Goal: Transaction & Acquisition: Purchase product/service

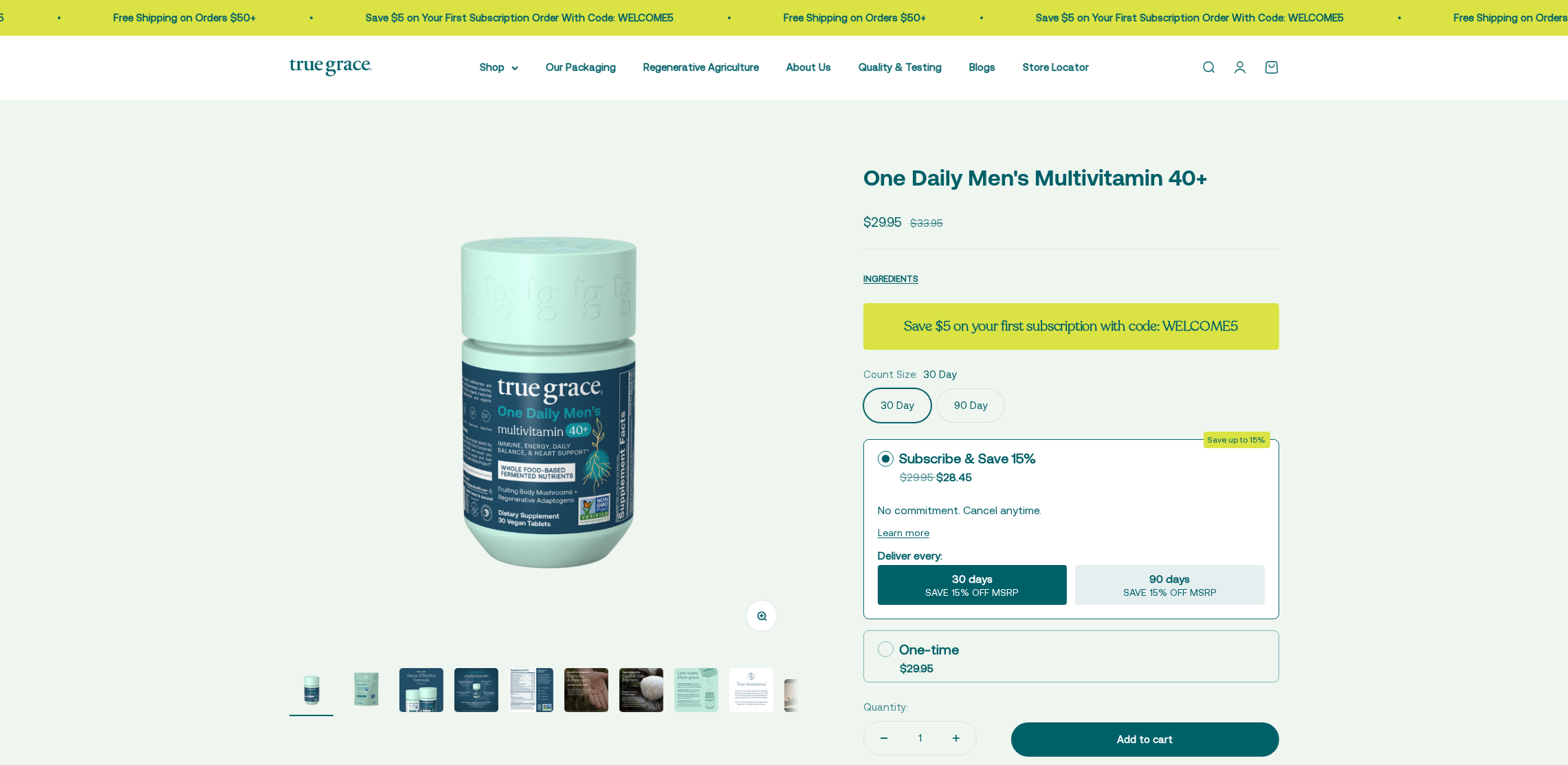
click at [538, 444] on img at bounding box center [543, 397] width 508 height 508
select select "3"
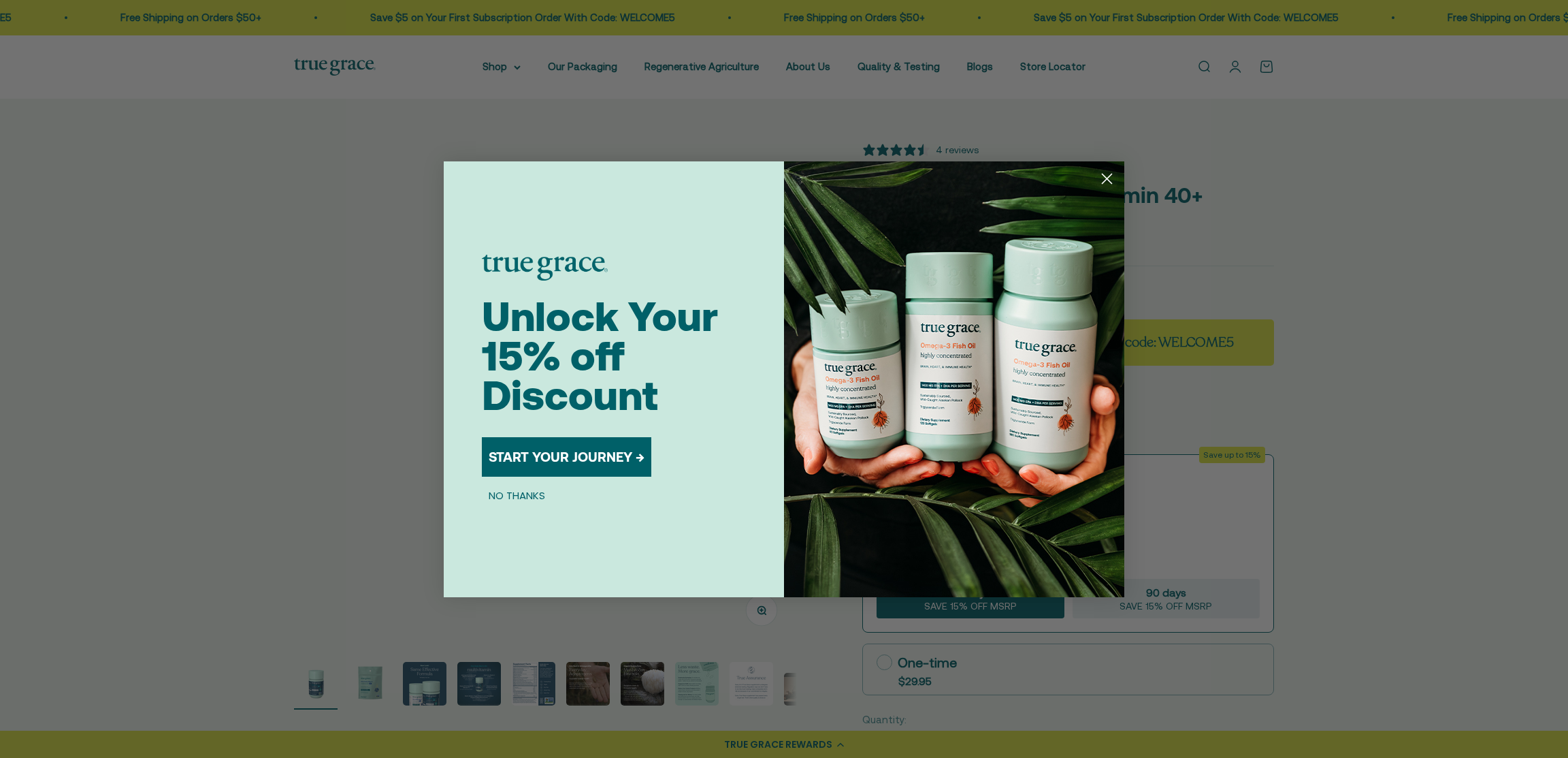
click at [1104, 175] on icon "Close dialog" at bounding box center [1107, 178] width 9 height 9
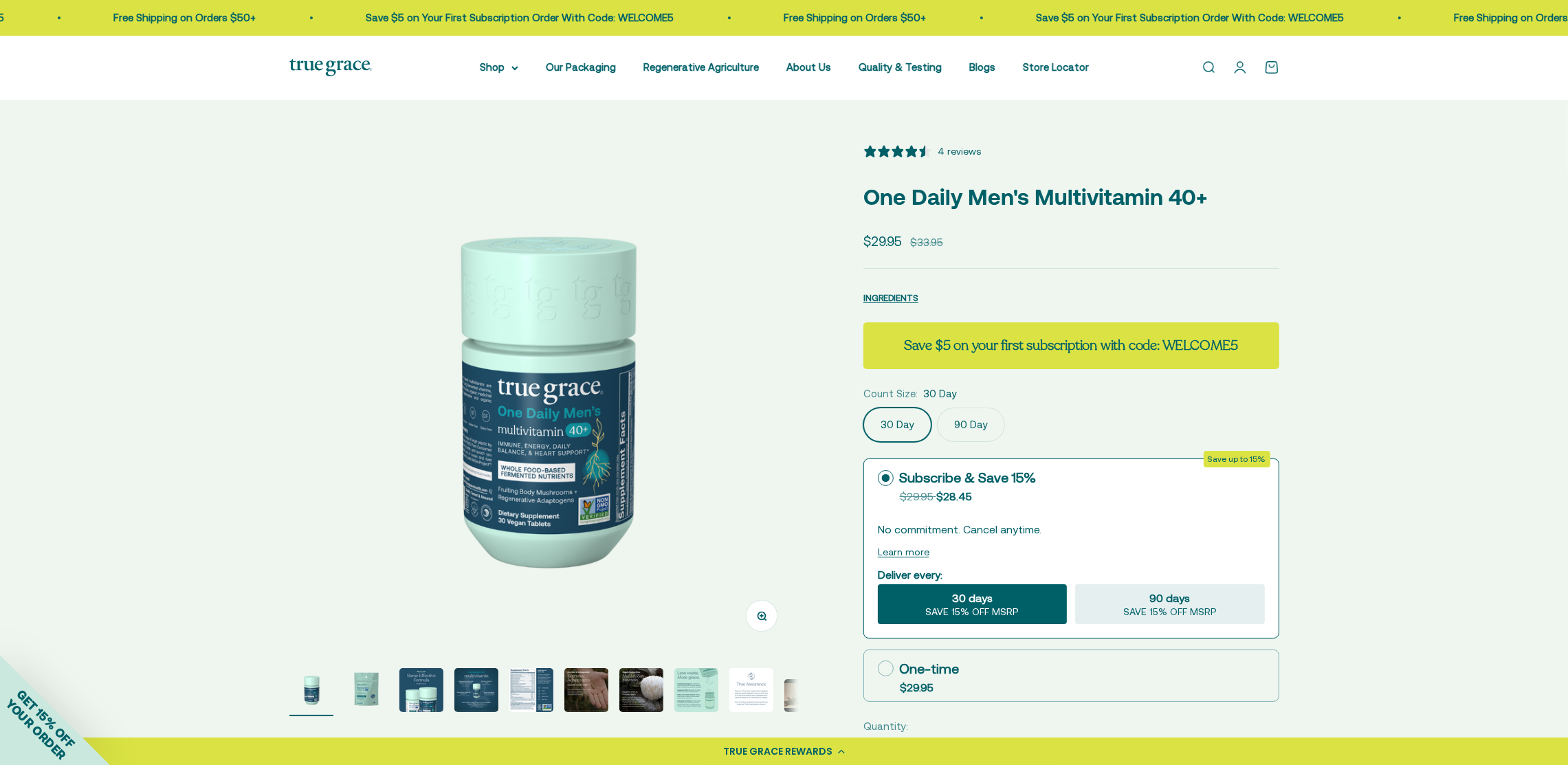
click at [362, 691] on img "Go to item 2" at bounding box center [367, 690] width 44 height 44
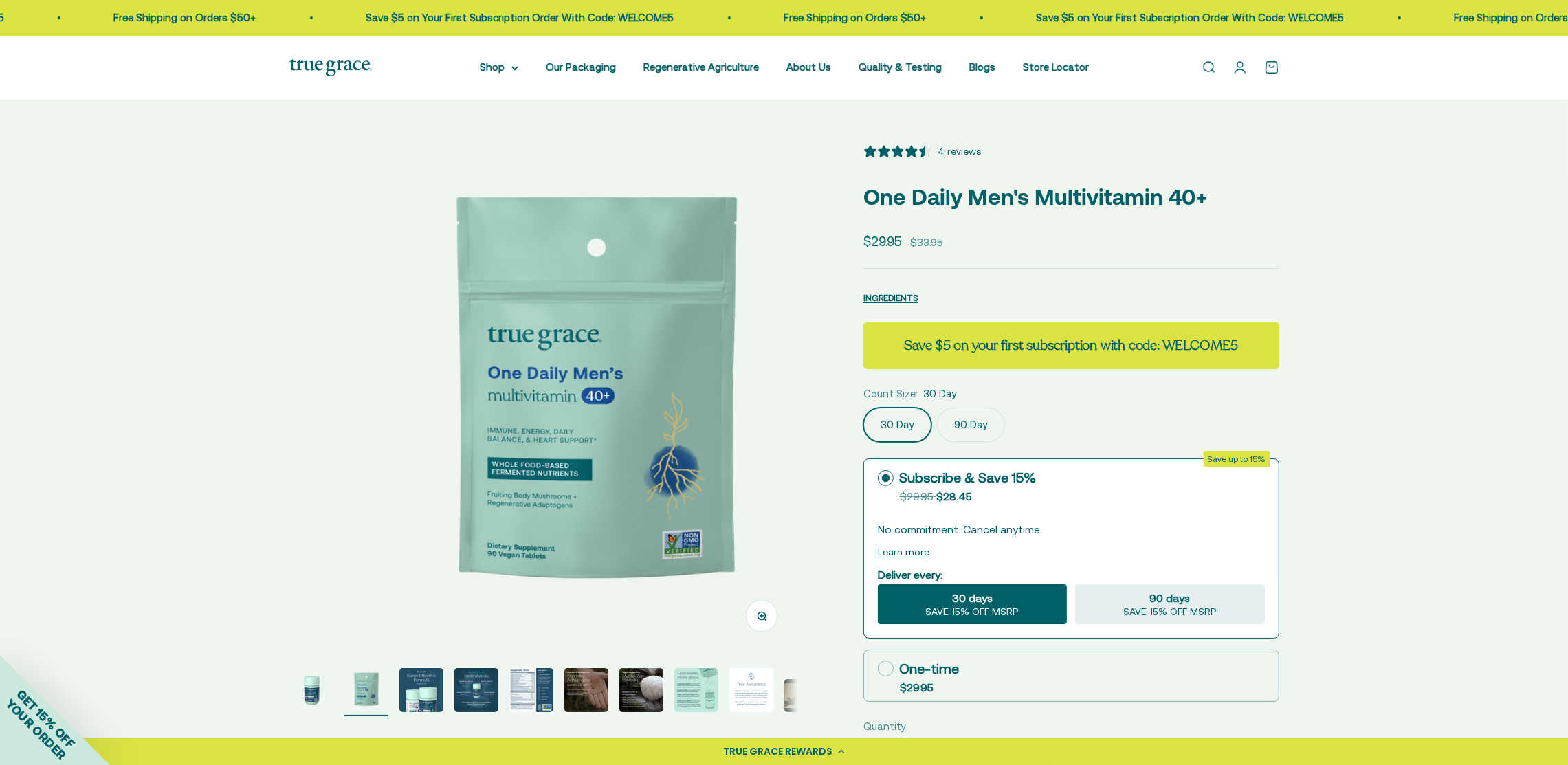
scroll to position [0, 525]
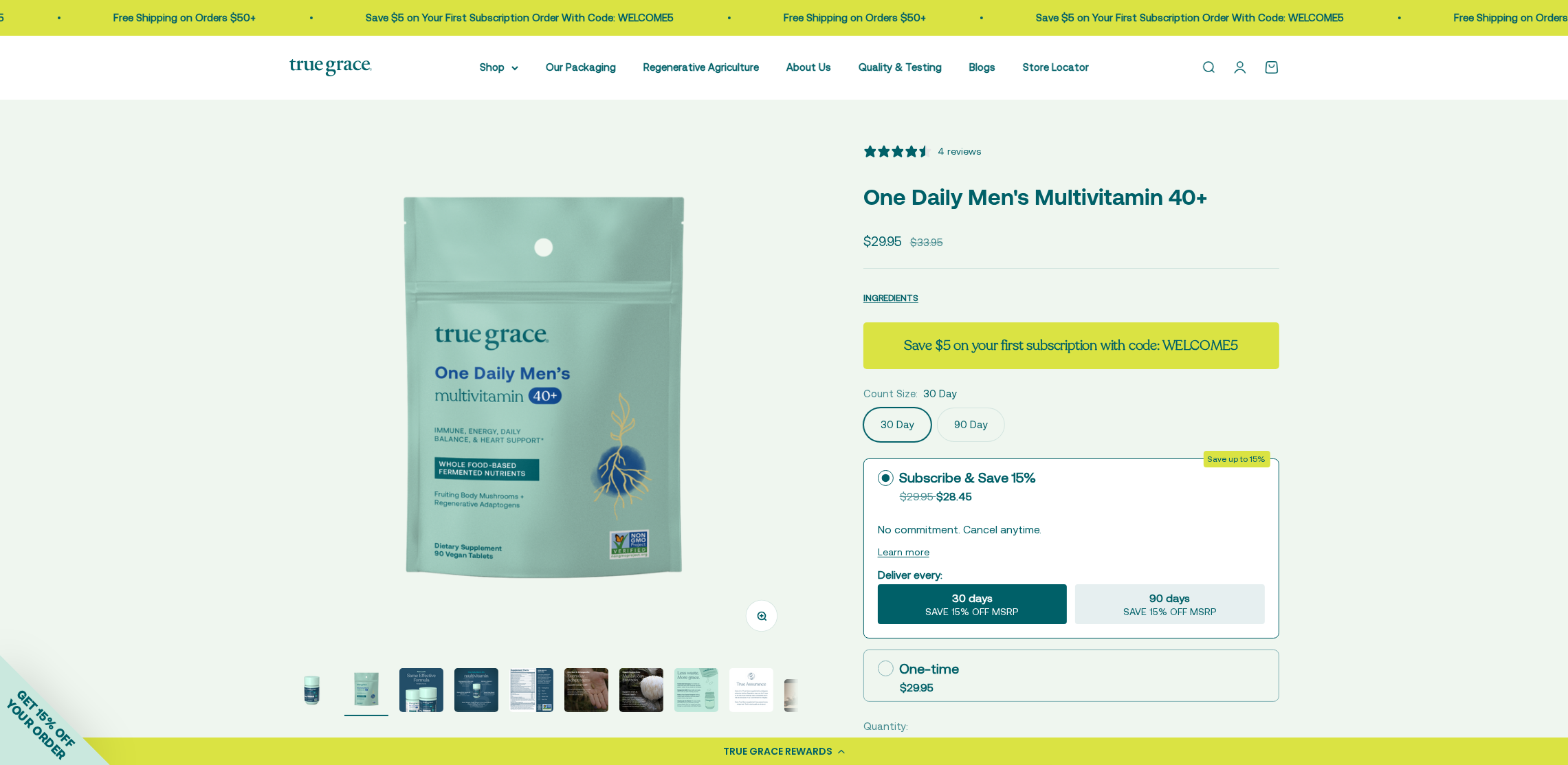
click at [420, 688] on img "Go to item 3" at bounding box center [421, 690] width 44 height 44
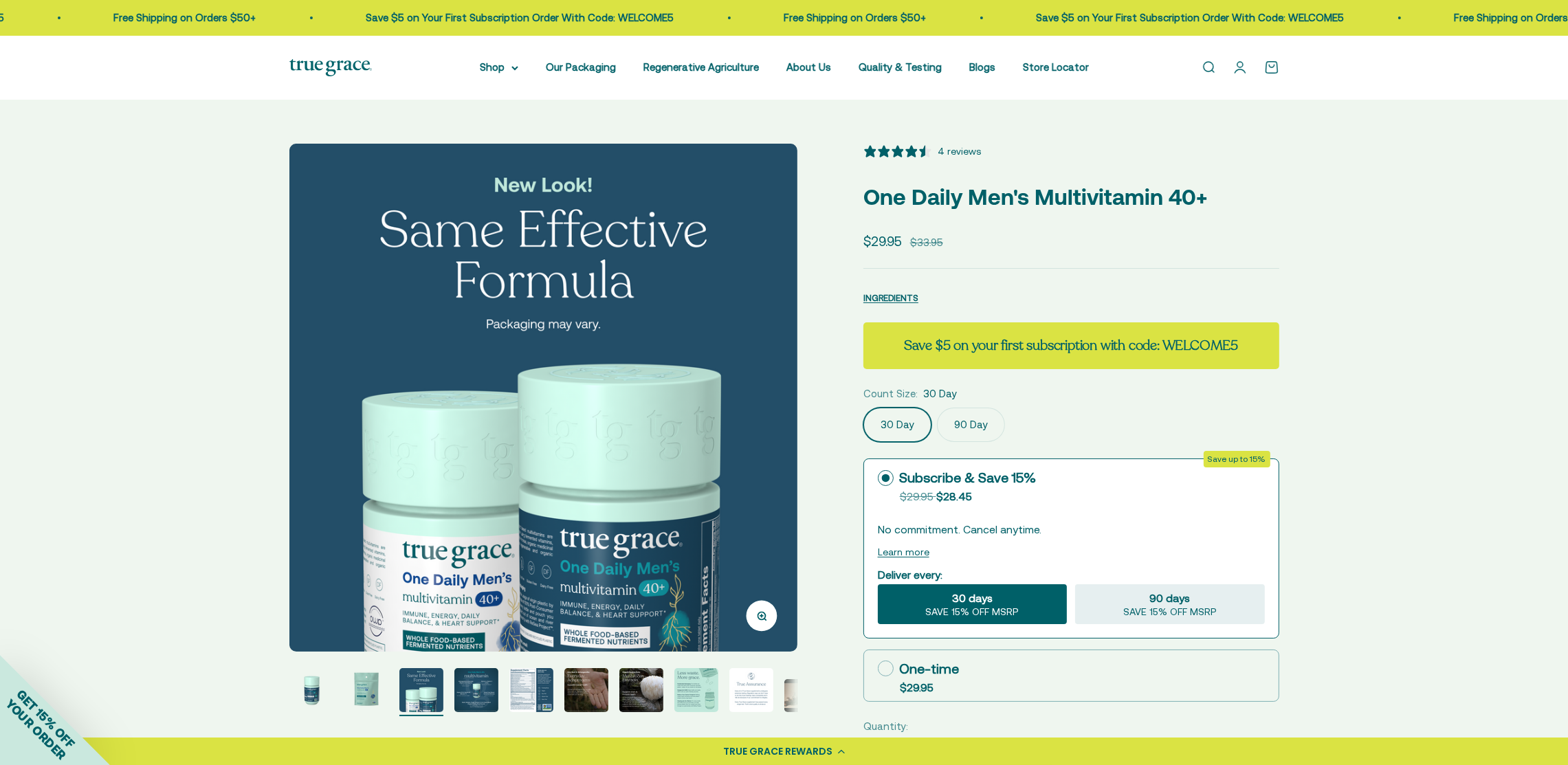
click at [477, 688] on img "Go to item 4" at bounding box center [476, 690] width 44 height 44
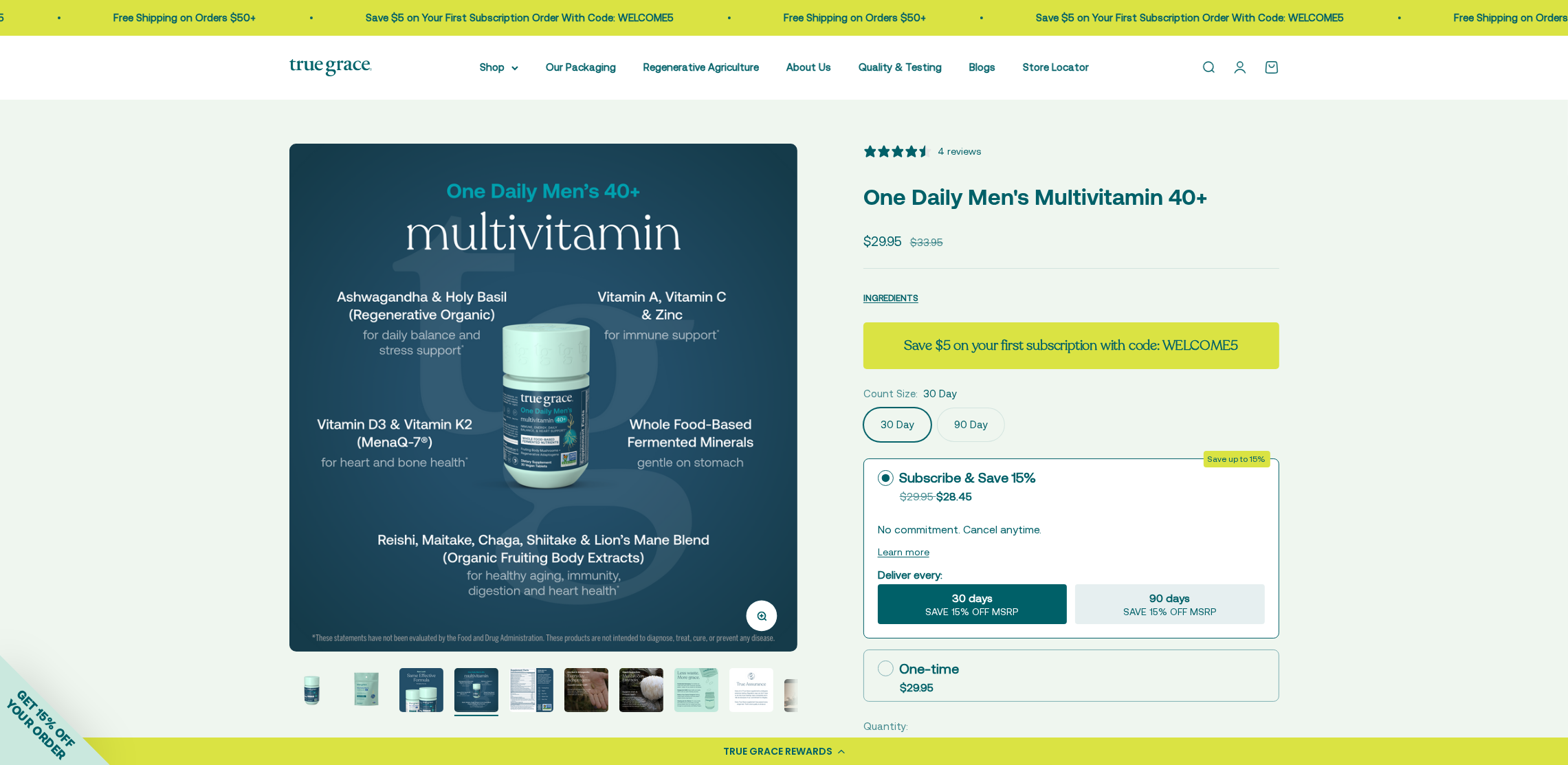
click at [766, 696] on img "Go to item 9" at bounding box center [752, 690] width 44 height 44
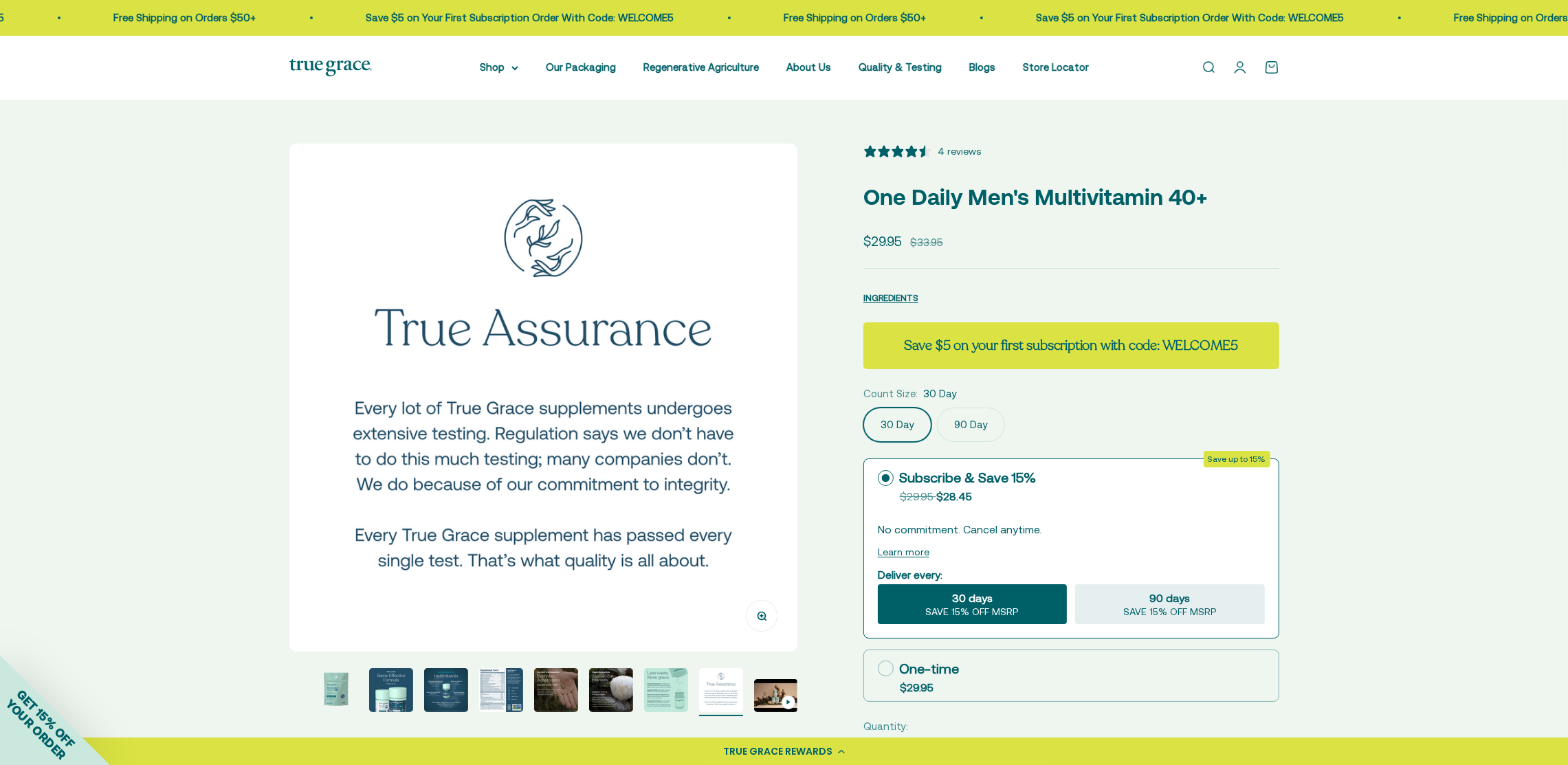
click at [505, 693] on img "Go to item 5" at bounding box center [501, 690] width 44 height 44
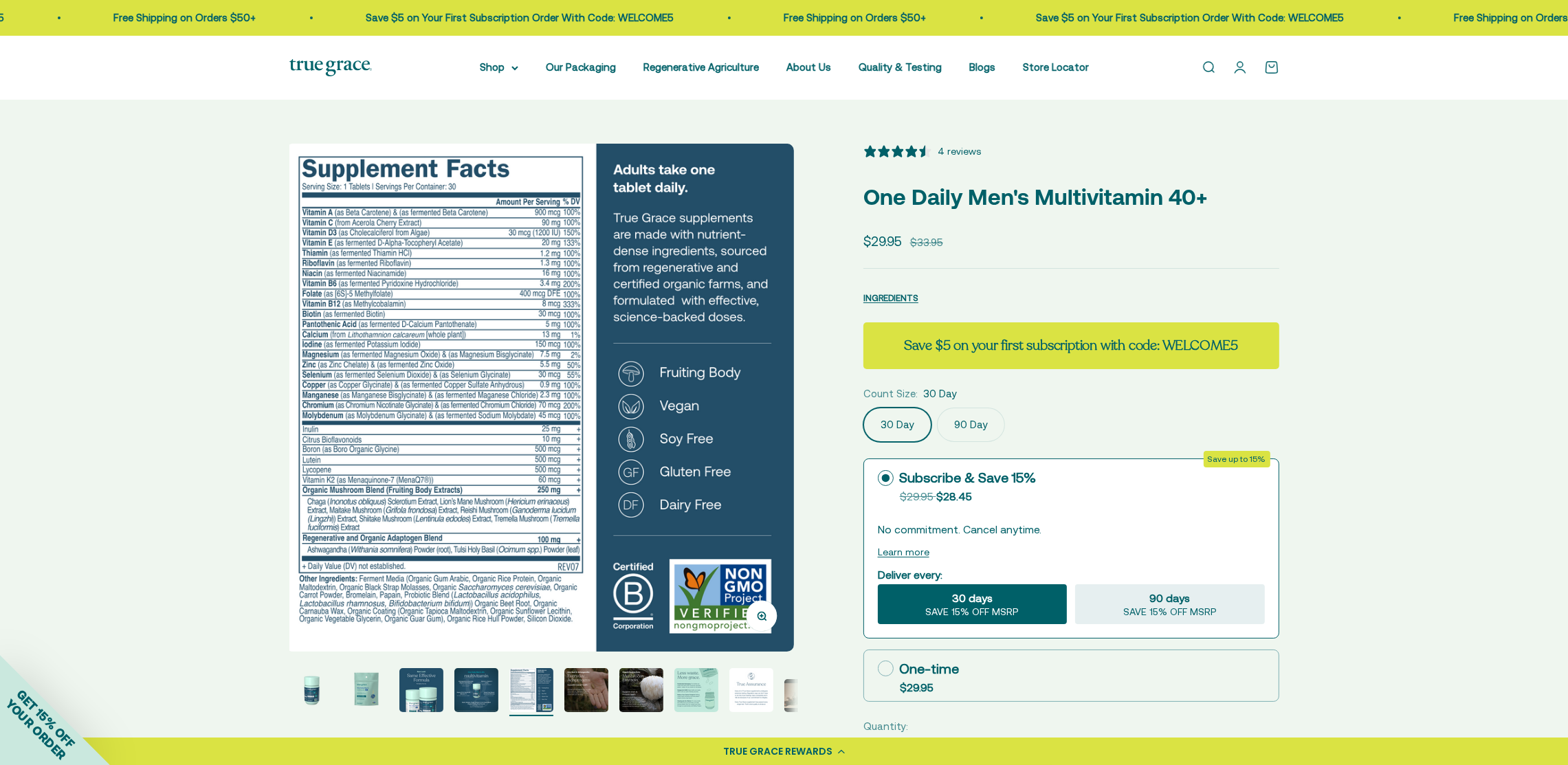
scroll to position [0, 2098]
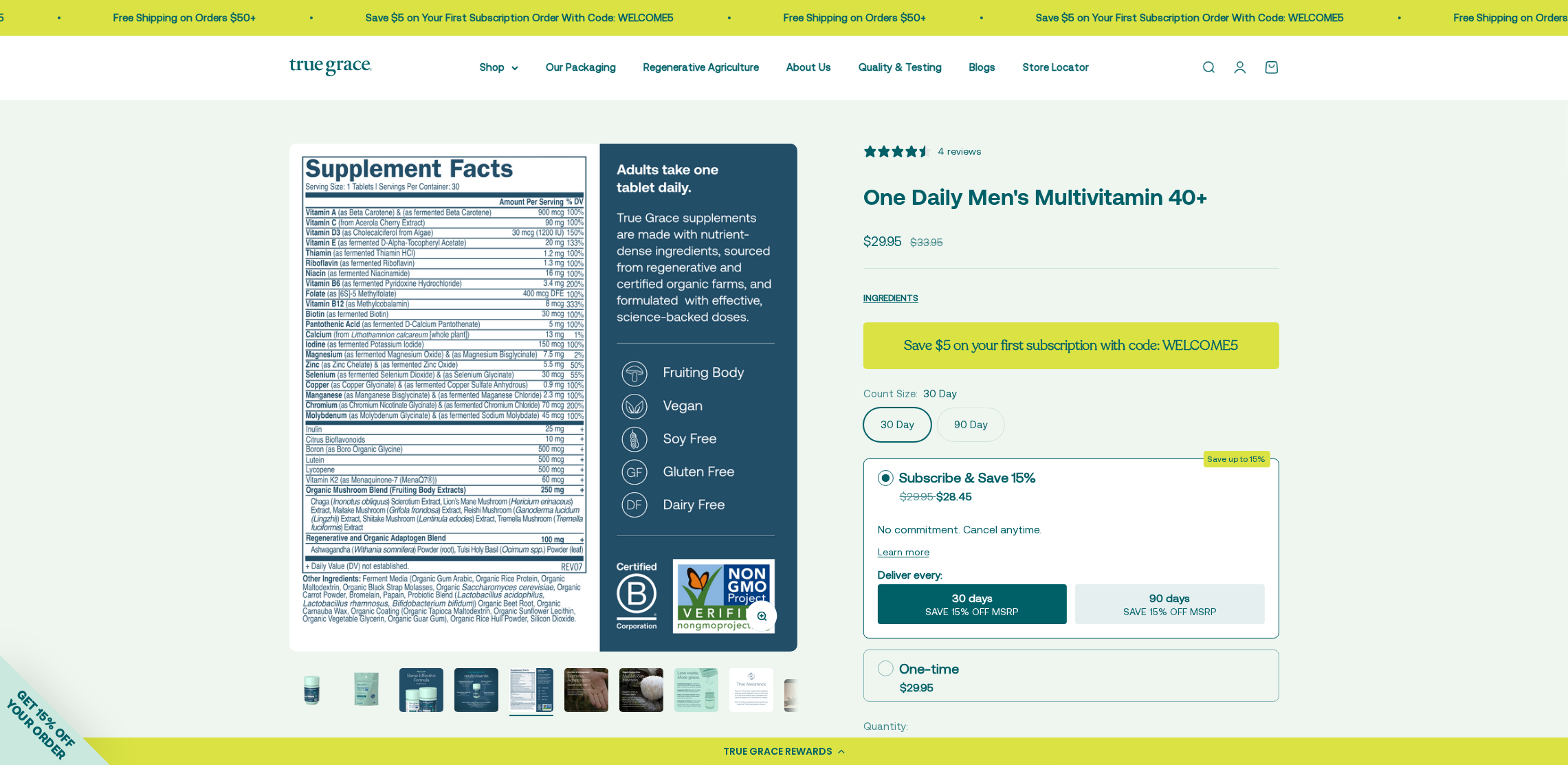
click at [766, 613] on button "Zoom" at bounding box center [761, 615] width 31 height 31
